Goal: Task Accomplishment & Management: Use online tool/utility

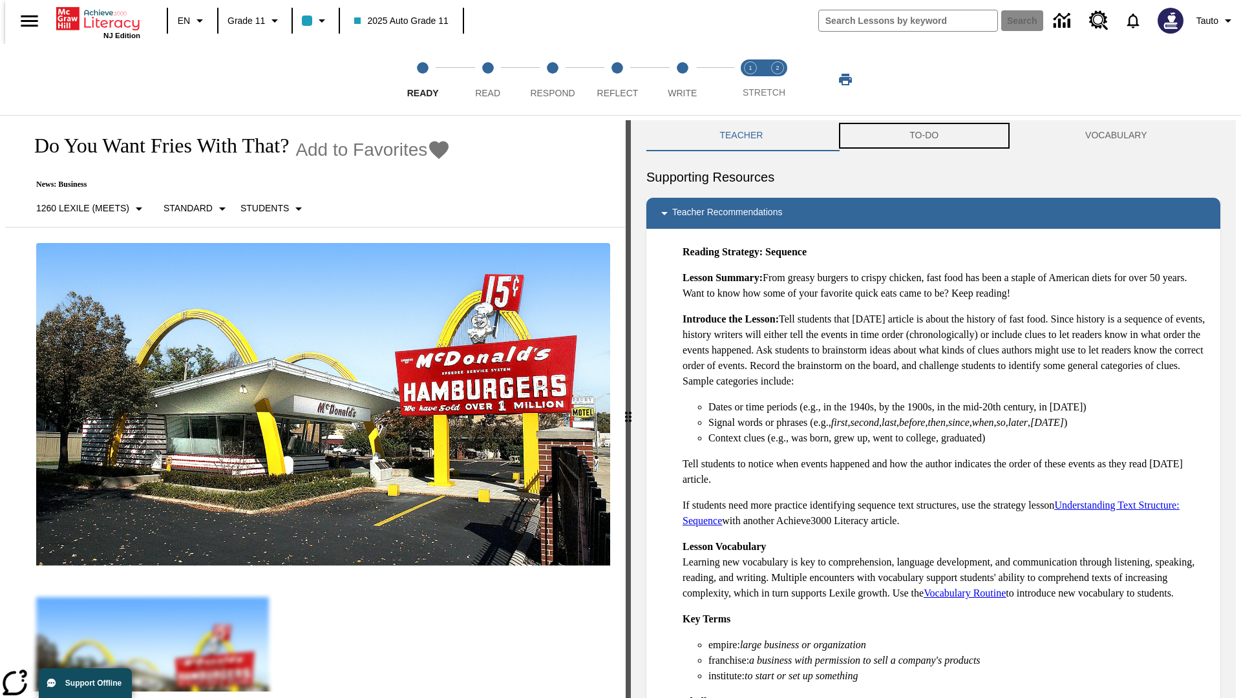
click at [924, 136] on button "TO-DO" at bounding box center [925, 135] width 176 height 31
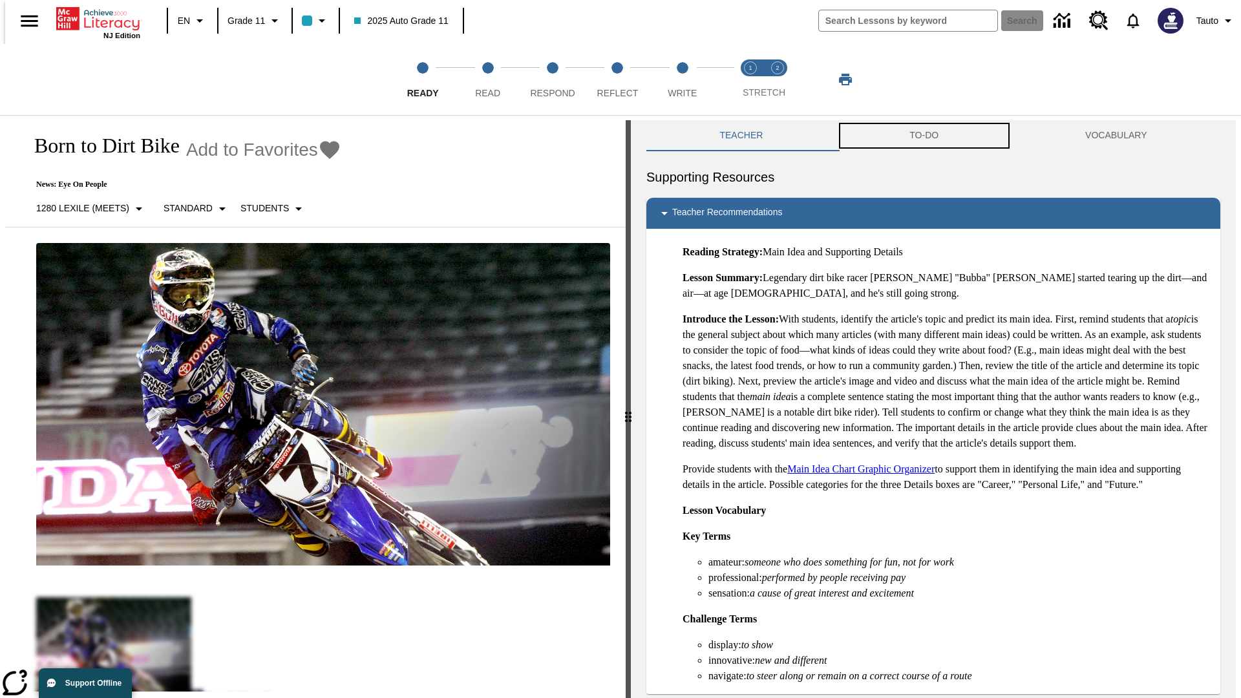
click at [924, 136] on button "TO-DO" at bounding box center [925, 135] width 176 height 31
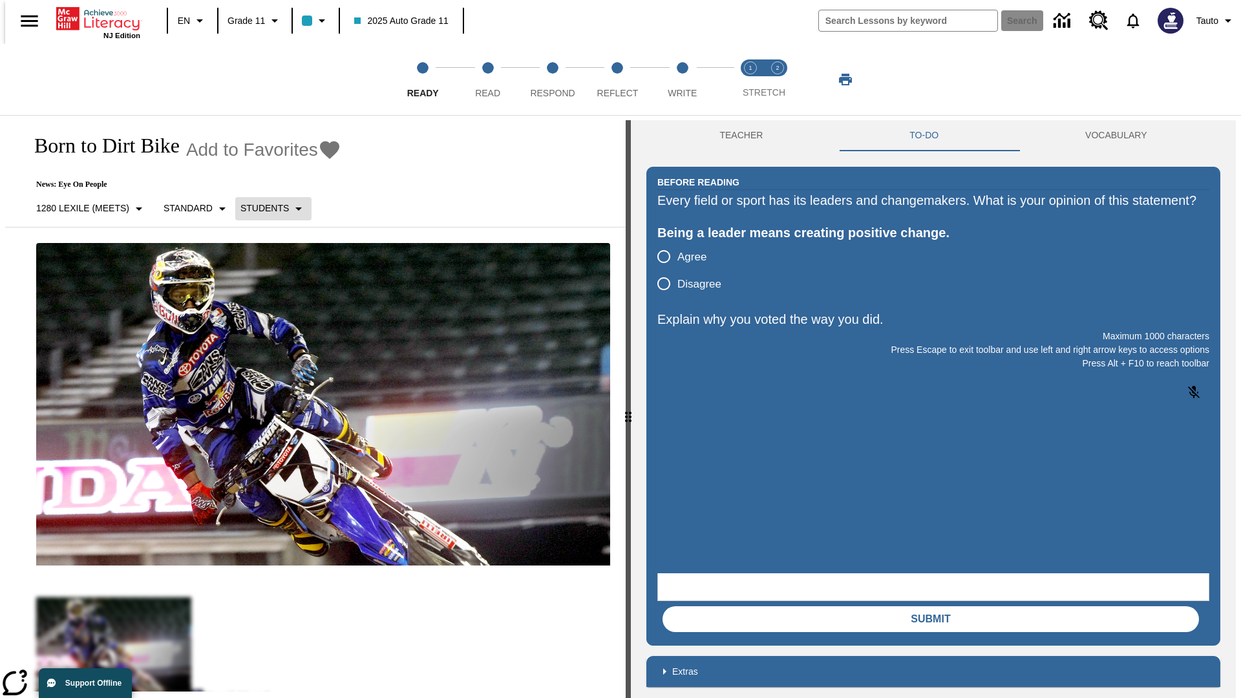
click at [266, 208] on p "Students" at bounding box center [264, 209] width 48 height 14
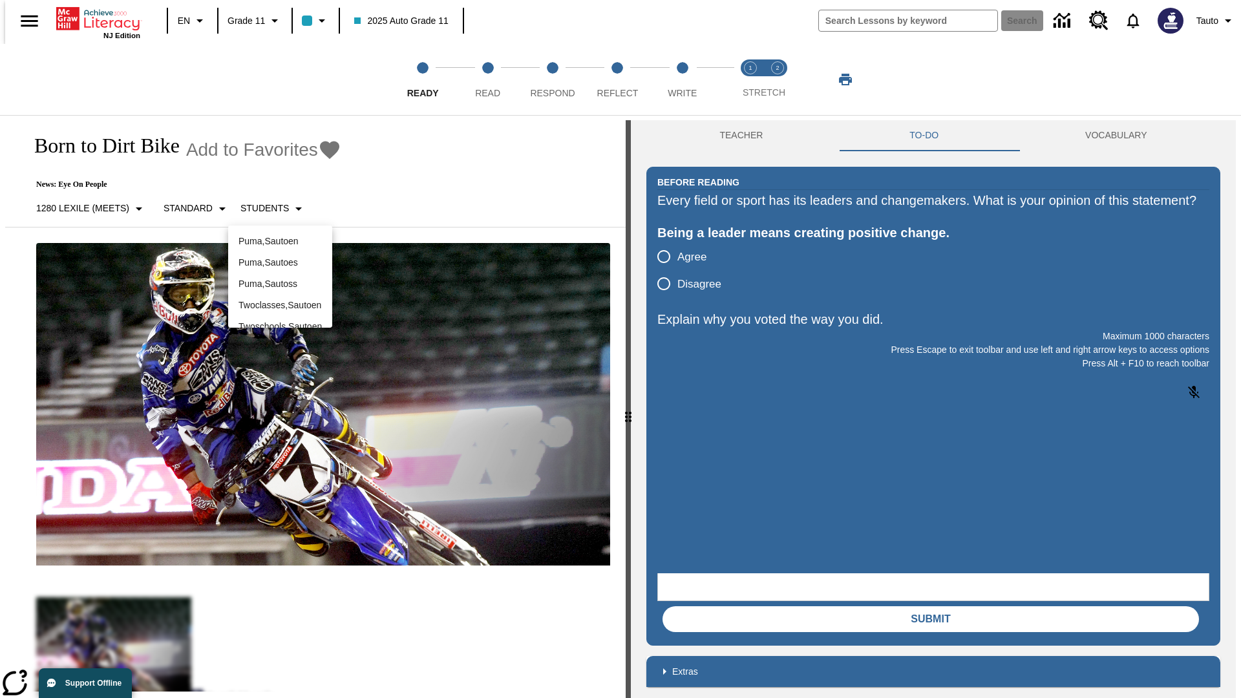
click at [621, 349] on div at bounding box center [620, 349] width 1241 height 698
